Goal: Transaction & Acquisition: Download file/media

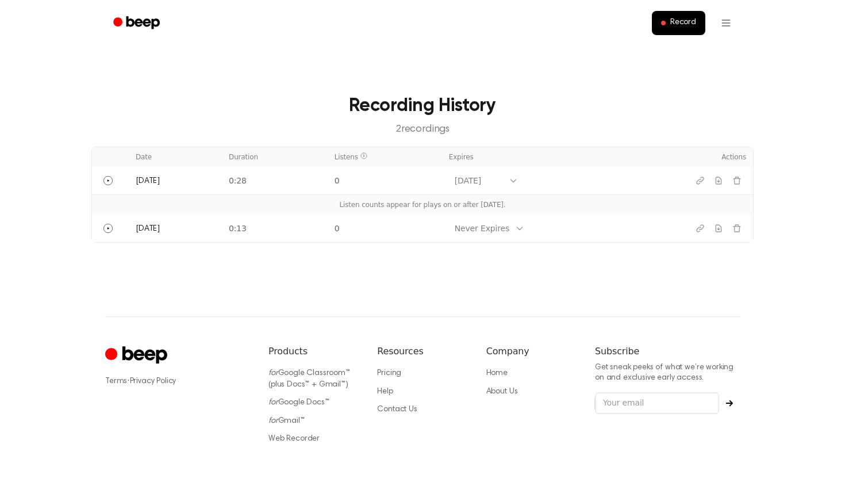
scroll to position [1, 0]
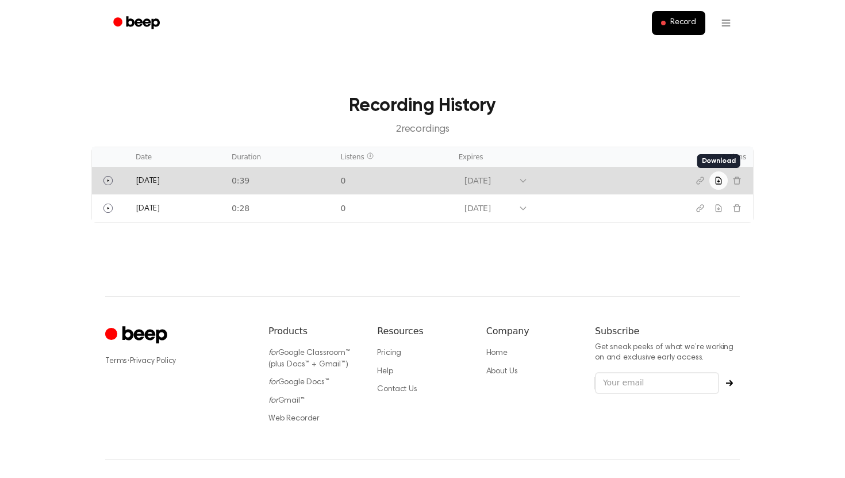
click at [720, 176] on icon "Download recording" at bounding box center [718, 180] width 9 height 9
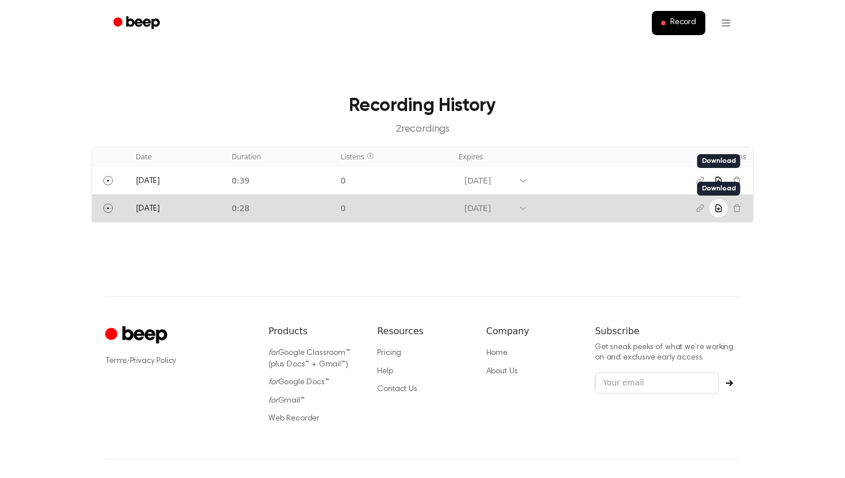
click at [720, 212] on icon "Download recording" at bounding box center [718, 207] width 9 height 9
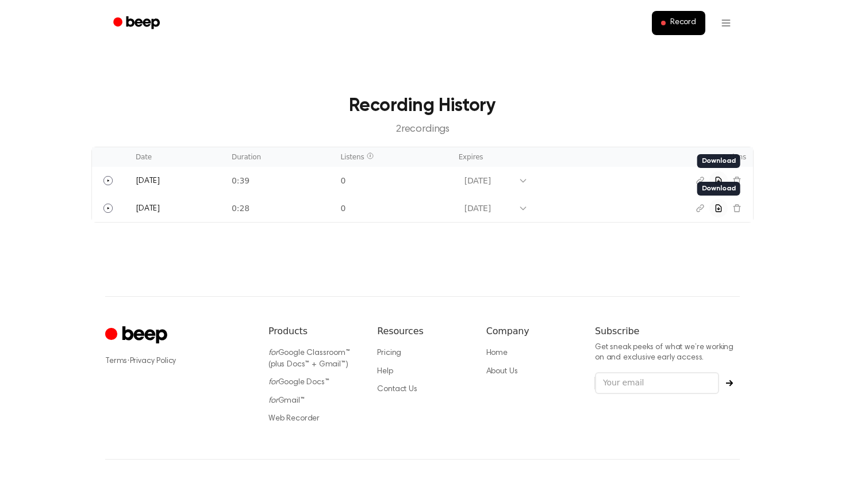
click at [661, 57] on main "Recording History 2 recording s Date Duration Listens Expires Actions [DATE] 0:…" at bounding box center [422, 148] width 845 height 296
click at [638, 82] on main "Recording History 2 recording s Date Duration Listens Expires Actions [DATE] 0:…" at bounding box center [422, 148] width 845 height 296
click at [479, 53] on main "Recording History 2 recording s Date Duration Listens Expires Actions [DATE] 0:…" at bounding box center [422, 148] width 845 height 296
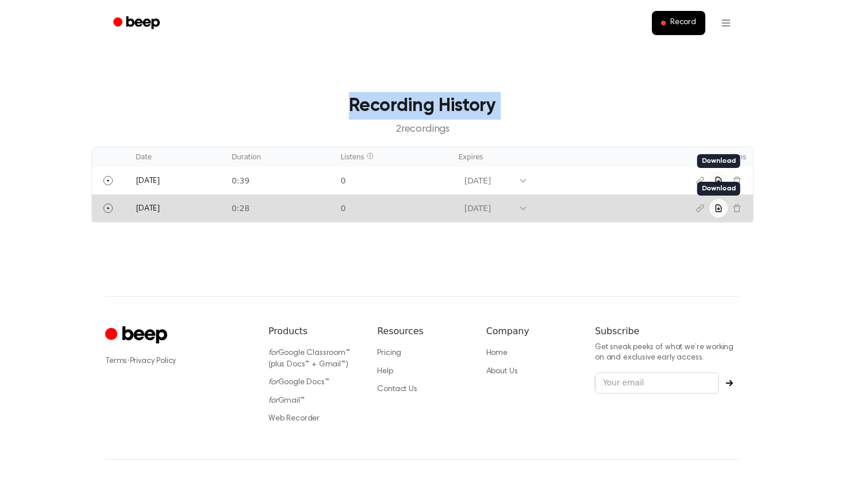
click at [715, 206] on icon "Download recording" at bounding box center [718, 207] width 9 height 9
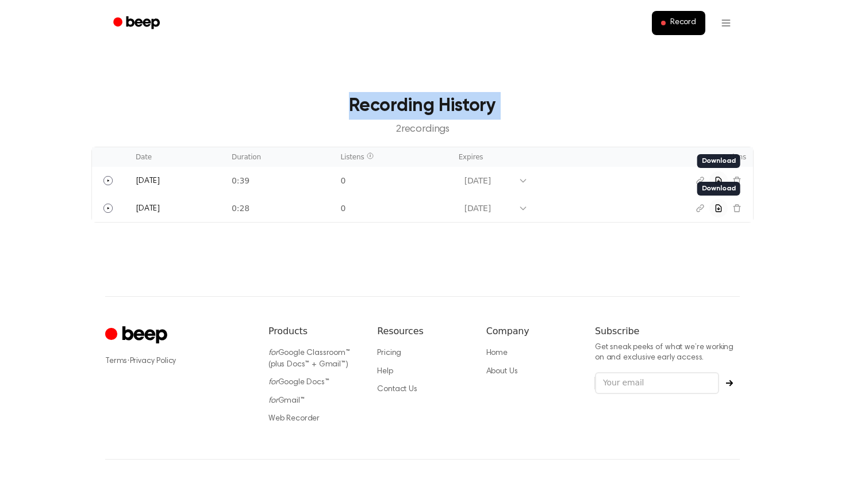
click at [341, 76] on main "Recording History 2 recording s Date Duration Listens Expires Actions [DATE] 0:…" at bounding box center [422, 148] width 845 height 296
click at [355, 56] on main "Recording History 2 recording s Date Duration Listens Expires Actions [DATE] 0:…" at bounding box center [422, 148] width 845 height 296
click at [311, 22] on ul "Record" at bounding box center [459, 23] width 560 height 28
